Goal: Task Accomplishment & Management: Manage account settings

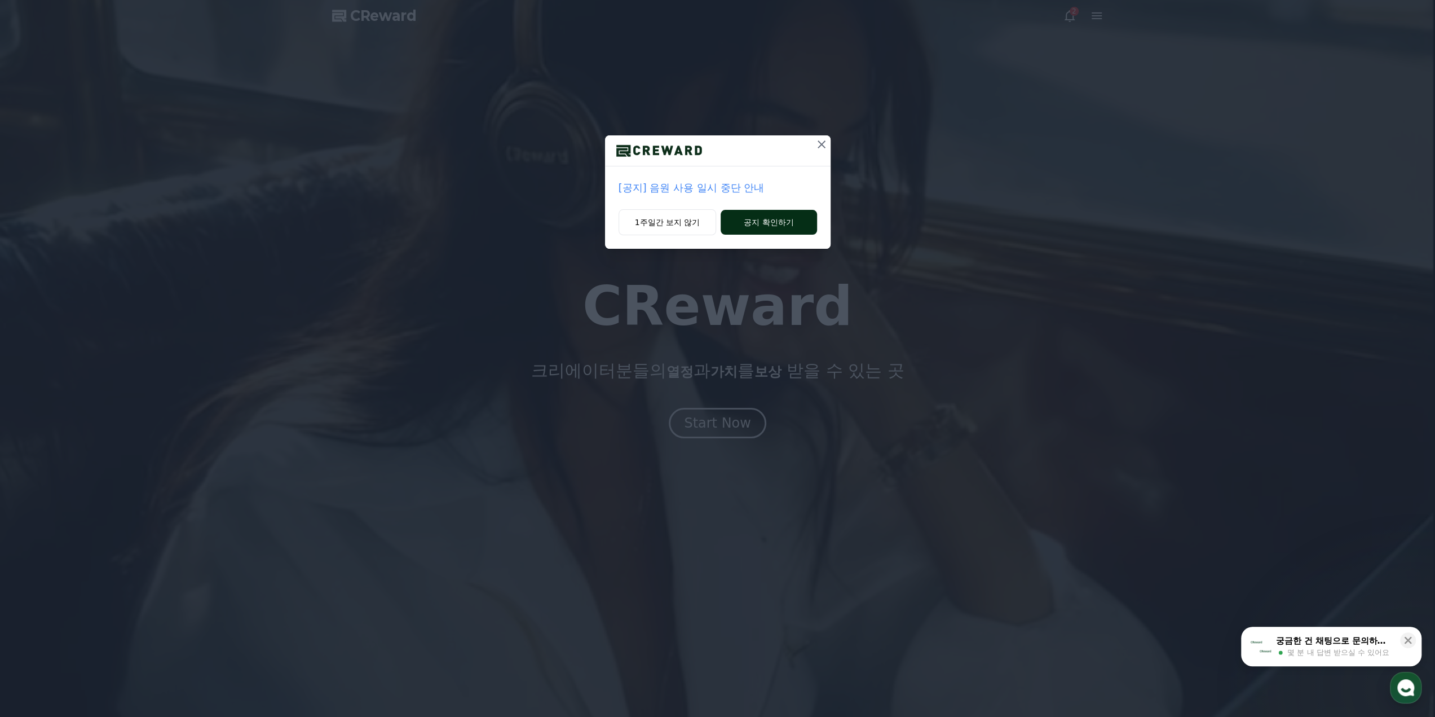
click at [766, 218] on button "공지 확인하기" at bounding box center [769, 222] width 96 height 25
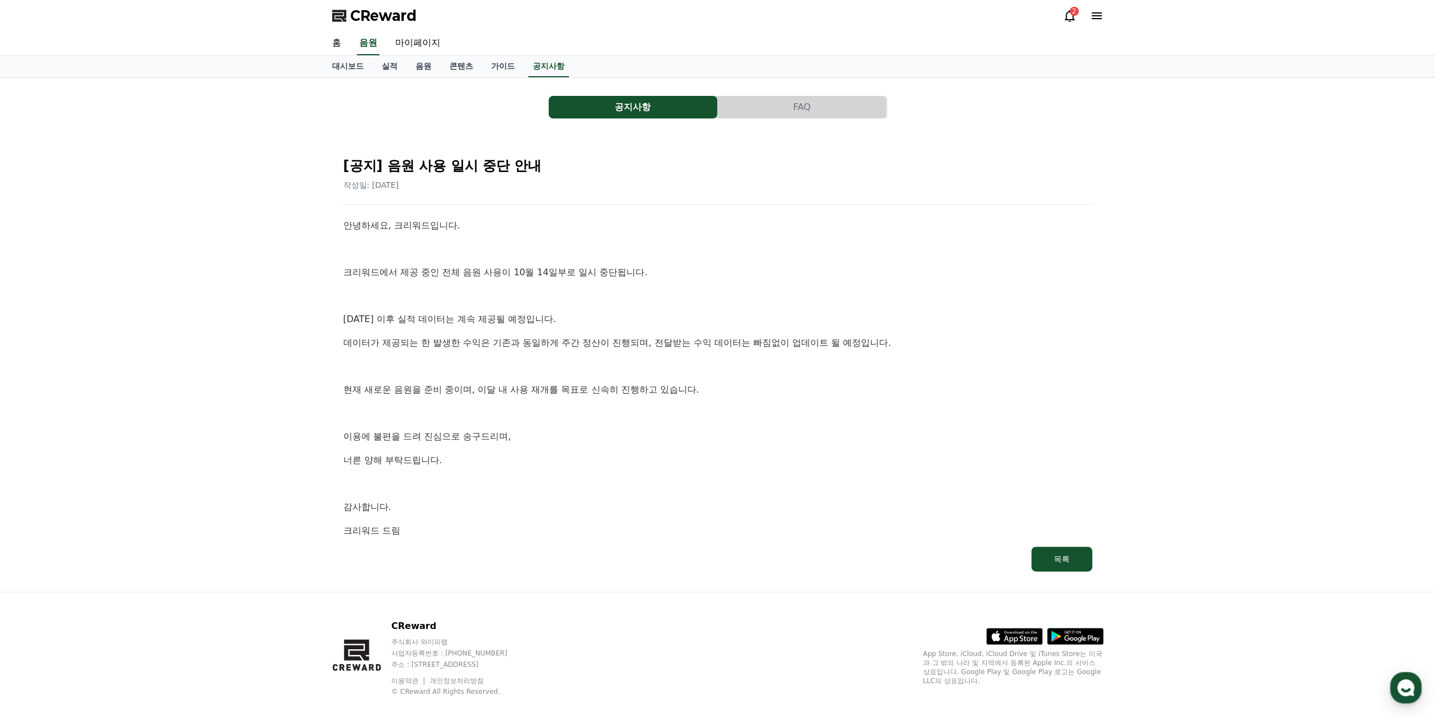
click at [658, 104] on button "공지사항" at bounding box center [633, 107] width 169 height 23
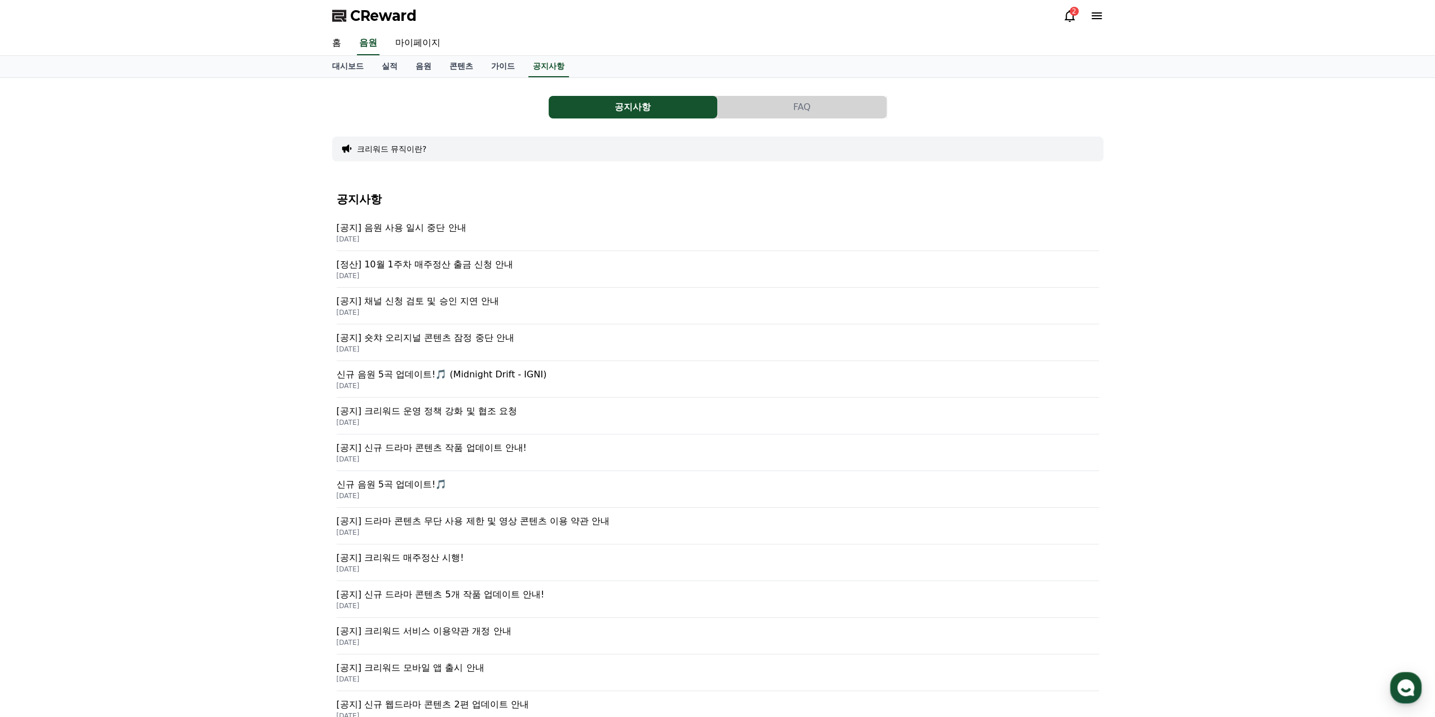
click at [1063, 15] on icon at bounding box center [1070, 16] width 14 height 14
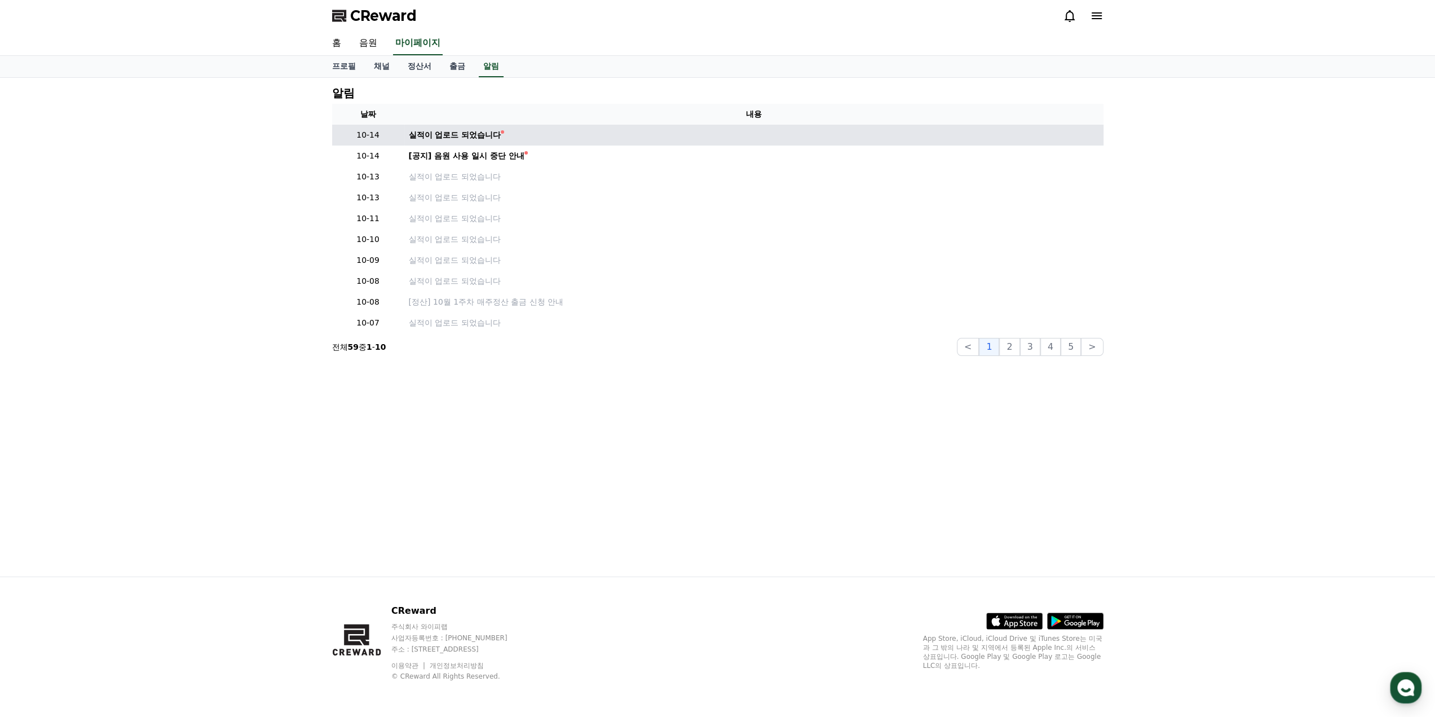
click at [465, 128] on td "실적이 업로드 되었습니다" at bounding box center [753, 135] width 699 height 21
click at [462, 136] on div "실적이 업로드 되었습니다" at bounding box center [455, 135] width 92 height 12
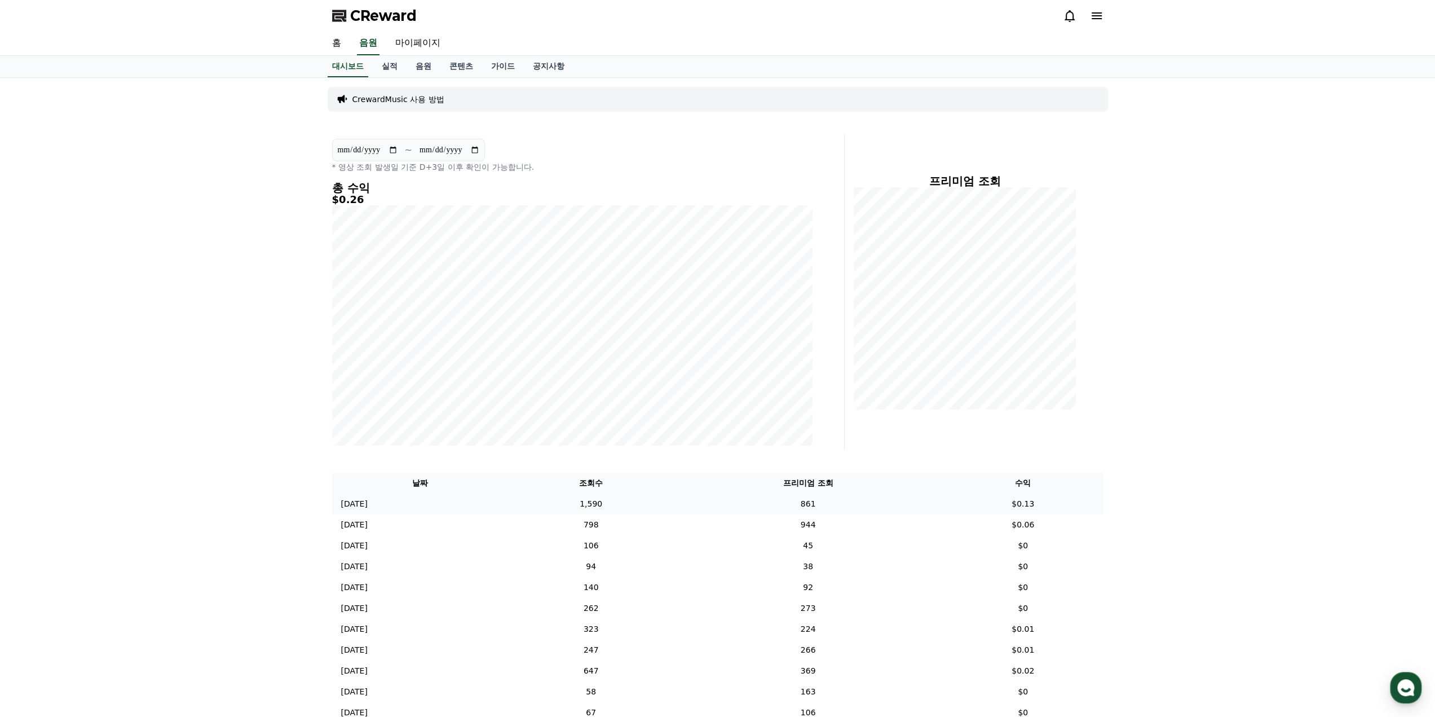
click at [900, 505] on td "861" at bounding box center [807, 503] width 269 height 21
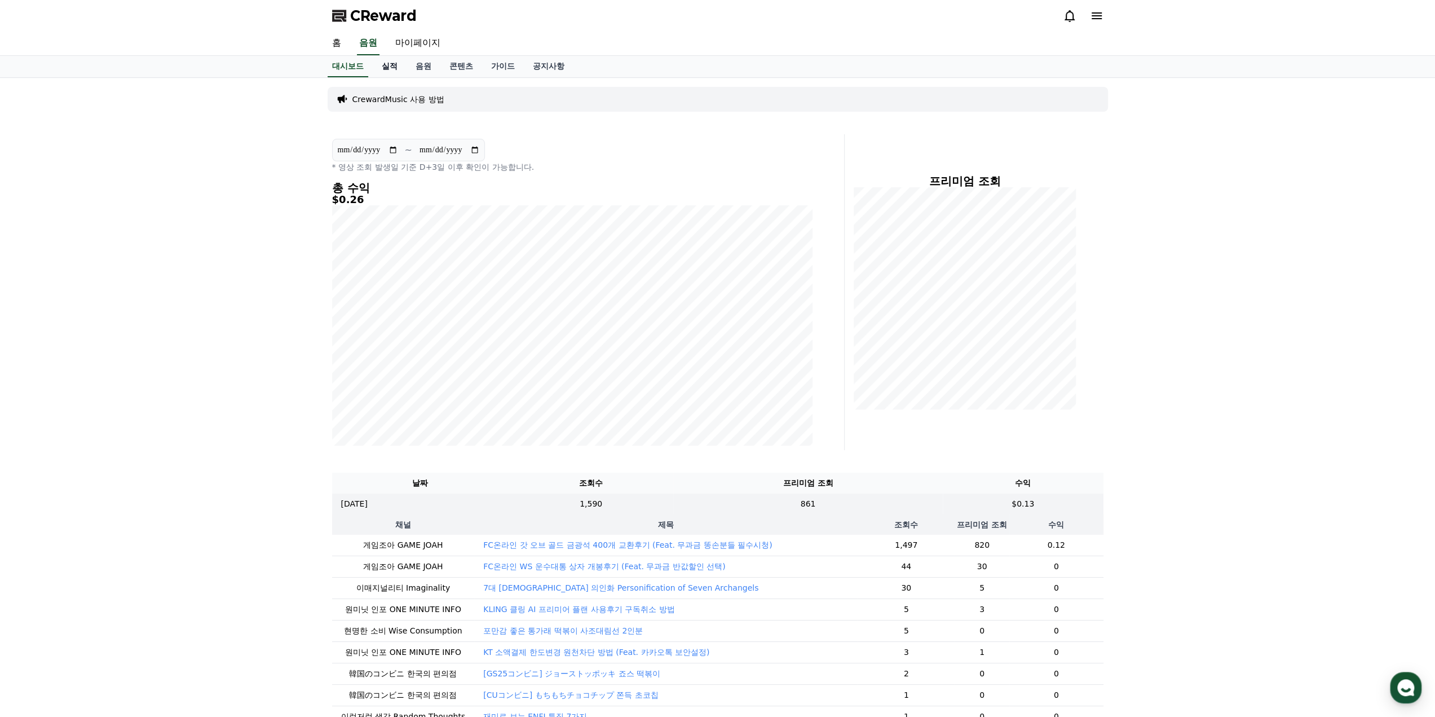
click at [373, 64] on link "실적" at bounding box center [390, 66] width 34 height 21
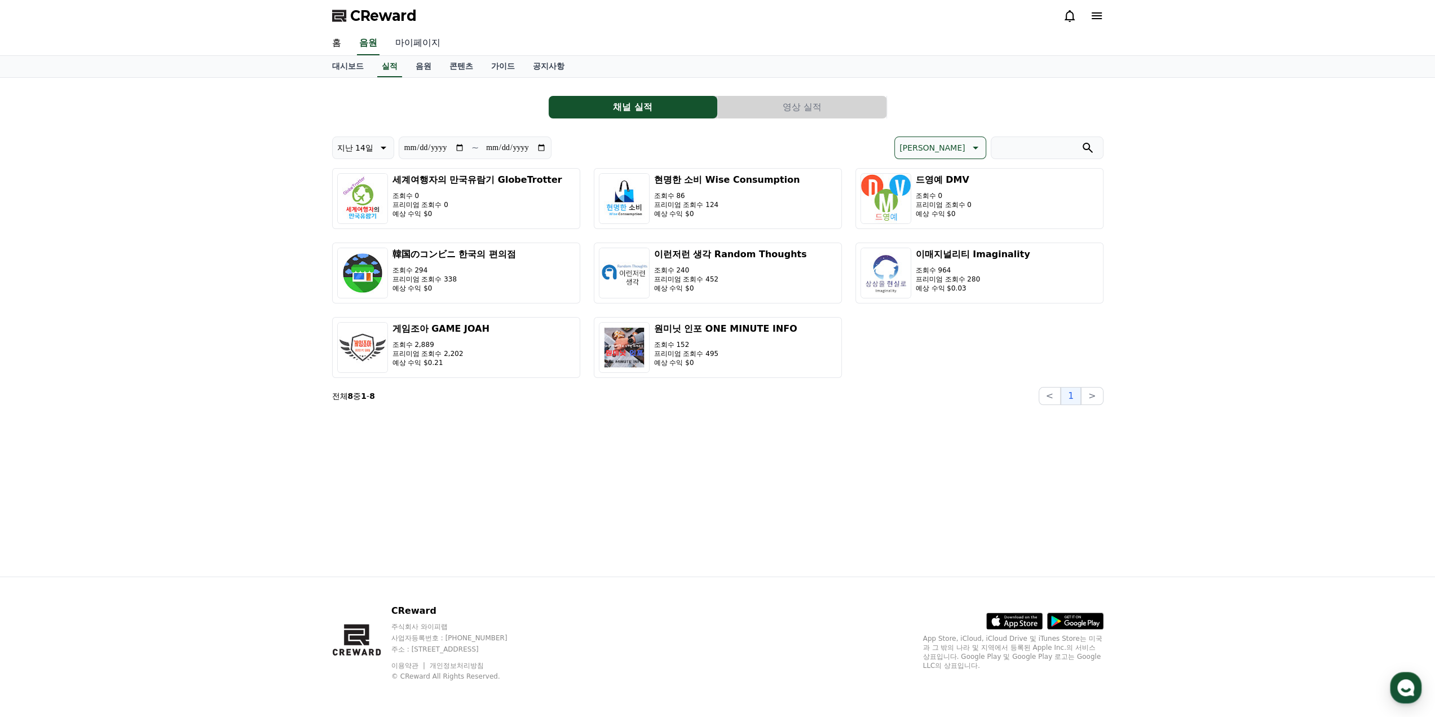
click at [413, 41] on link "마이페이지" at bounding box center [417, 44] width 63 height 24
select select "**********"
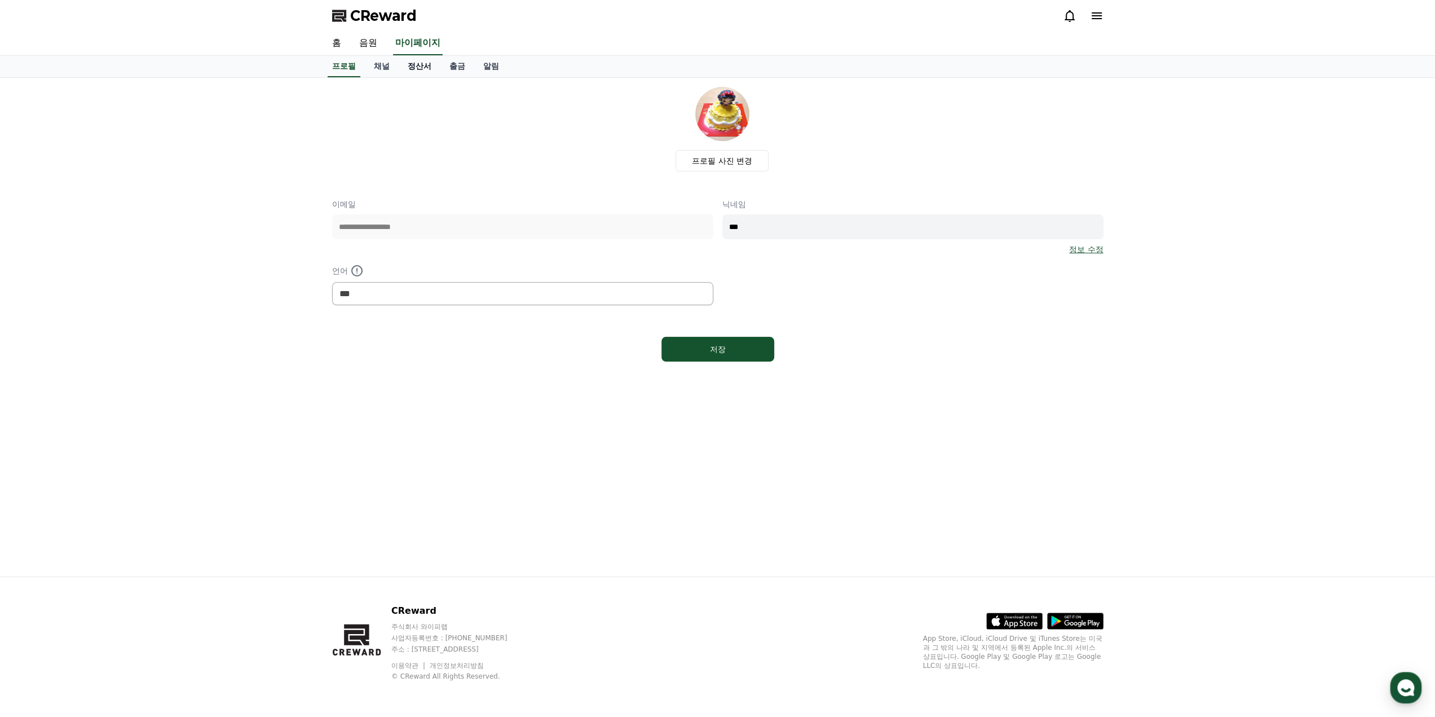
click at [412, 69] on link "정산서" at bounding box center [420, 66] width 42 height 21
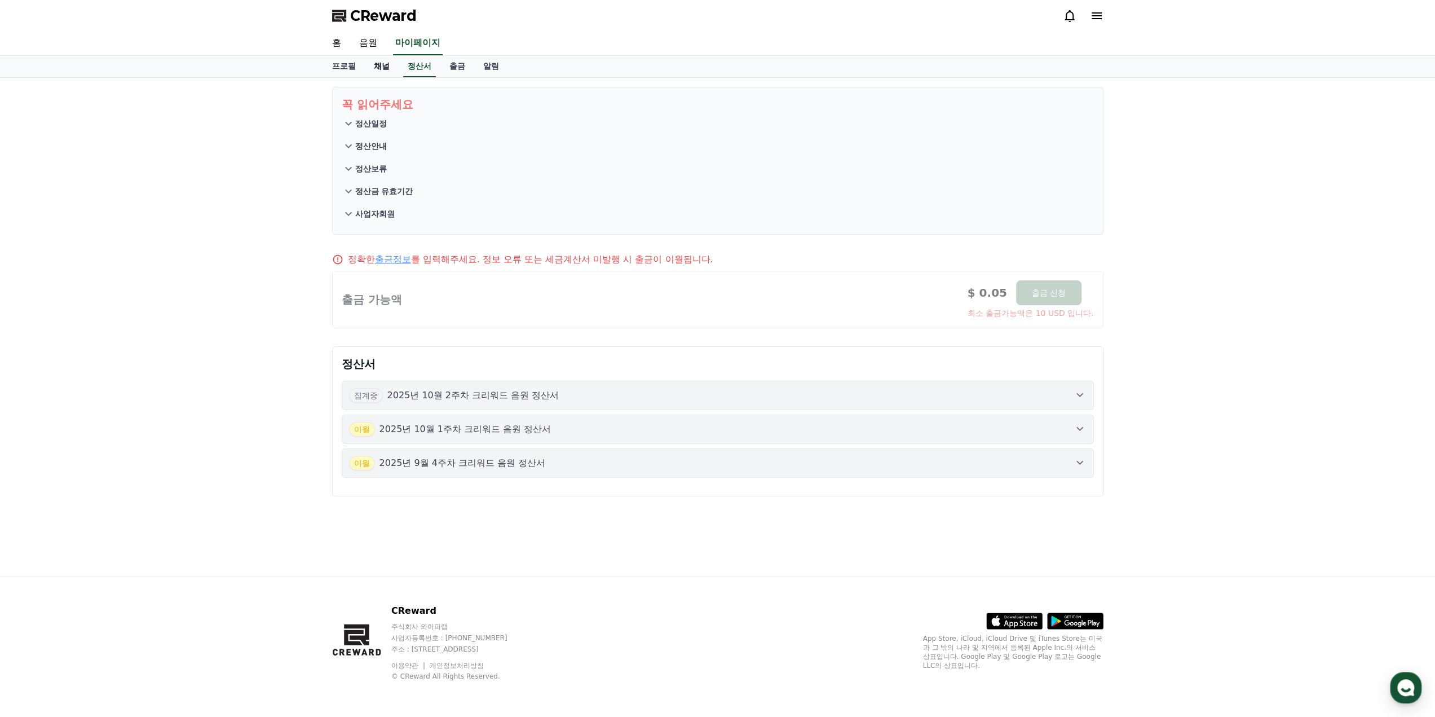
click at [378, 67] on link "채널" at bounding box center [382, 66] width 34 height 21
